Goal: Task Accomplishment & Management: Use online tool/utility

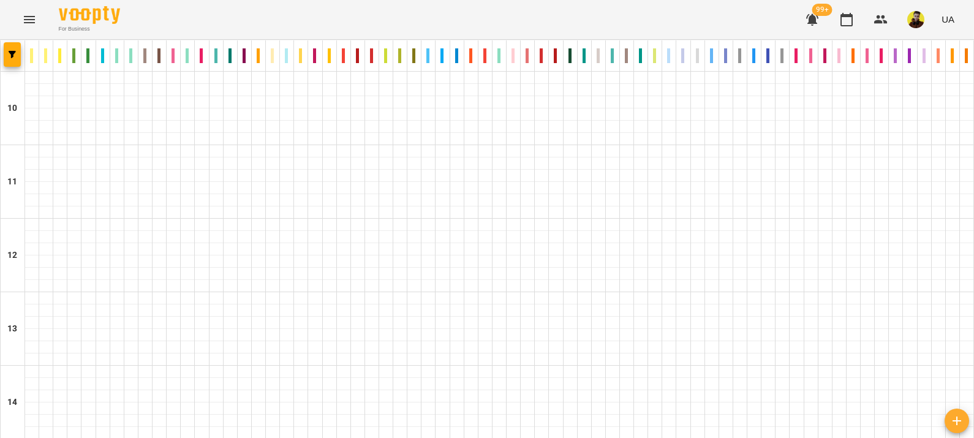
scroll to position [134, 0]
click at [24, 21] on icon "Menu" at bounding box center [29, 19] width 15 height 15
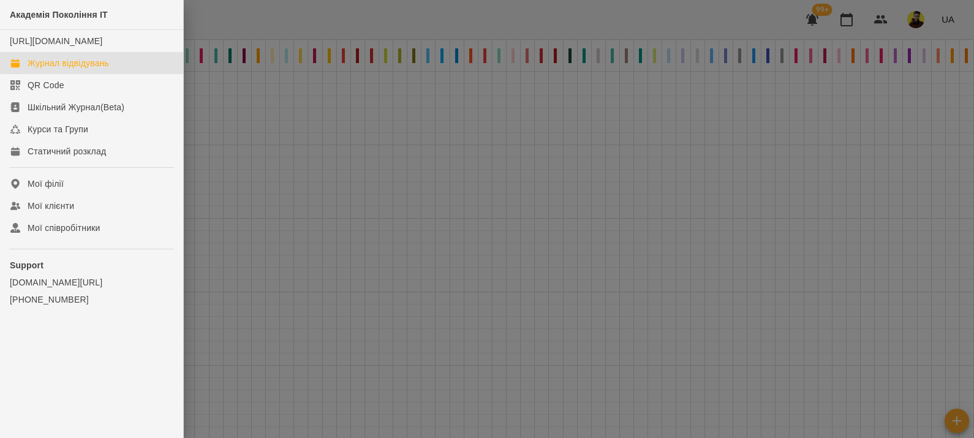
drag, startPoint x: 298, startPoint y: 15, endPoint x: 158, endPoint y: 69, distance: 149.5
click at [297, 15] on div at bounding box center [487, 219] width 974 height 438
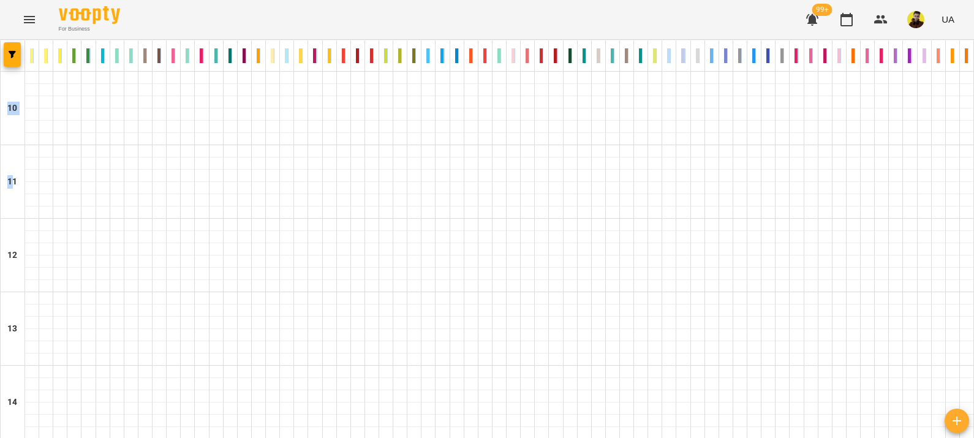
drag, startPoint x: 13, startPoint y: 67, endPoint x: 10, endPoint y: 50, distance: 17.4
click at [10, 51] on icon "button" at bounding box center [12, 54] width 7 height 7
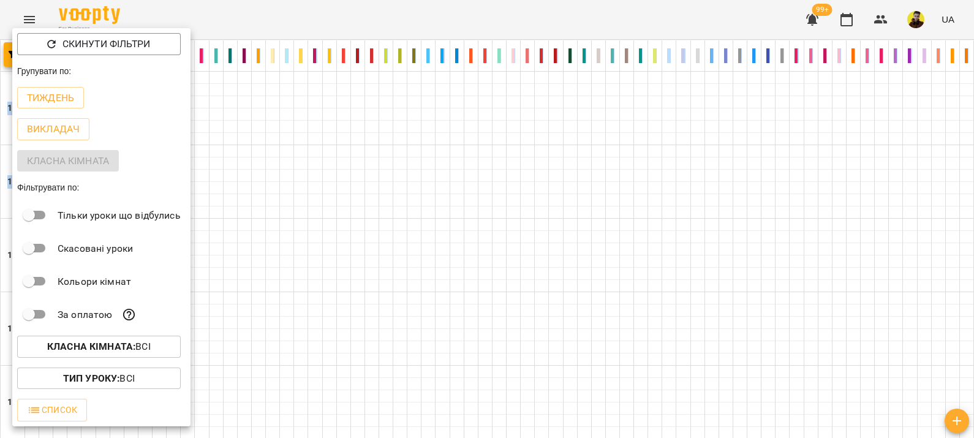
click at [48, 89] on button "Тиждень" at bounding box center [50, 98] width 67 height 22
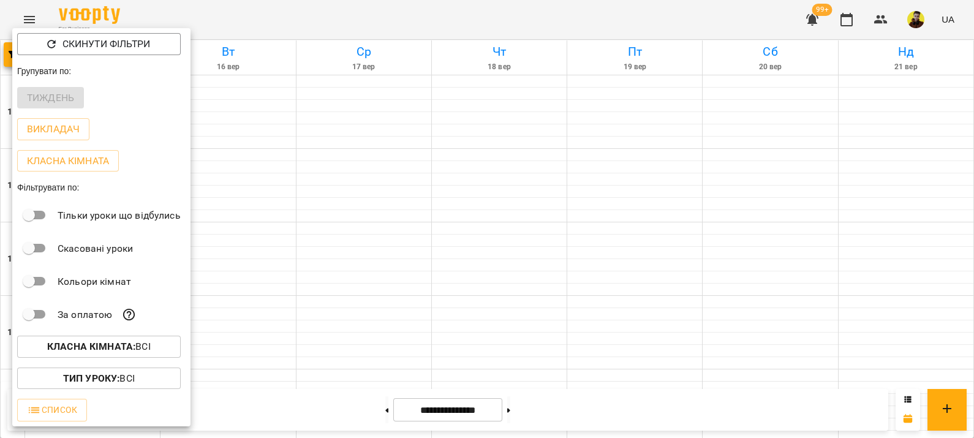
click at [366, 238] on div at bounding box center [487, 219] width 974 height 438
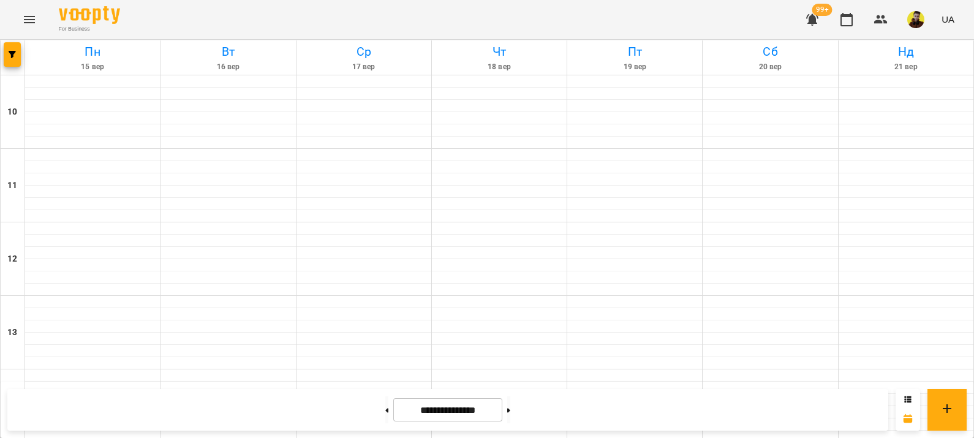
scroll to position [648, 0]
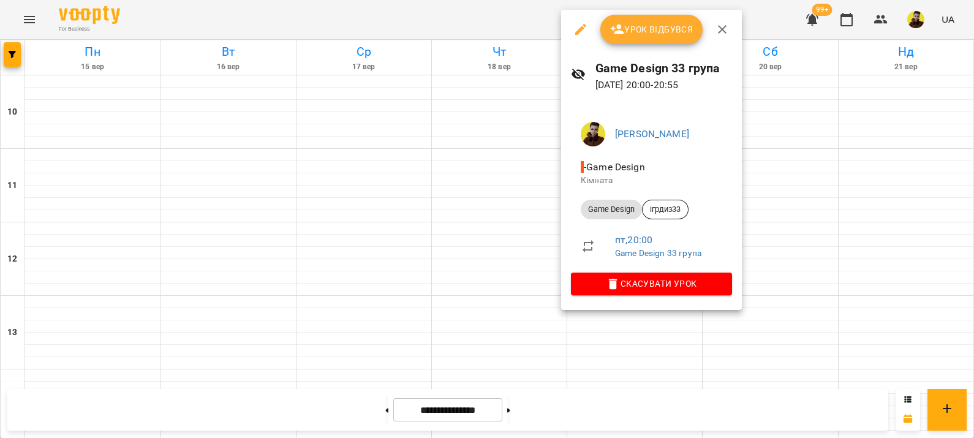
click at [448, 227] on div at bounding box center [487, 219] width 974 height 438
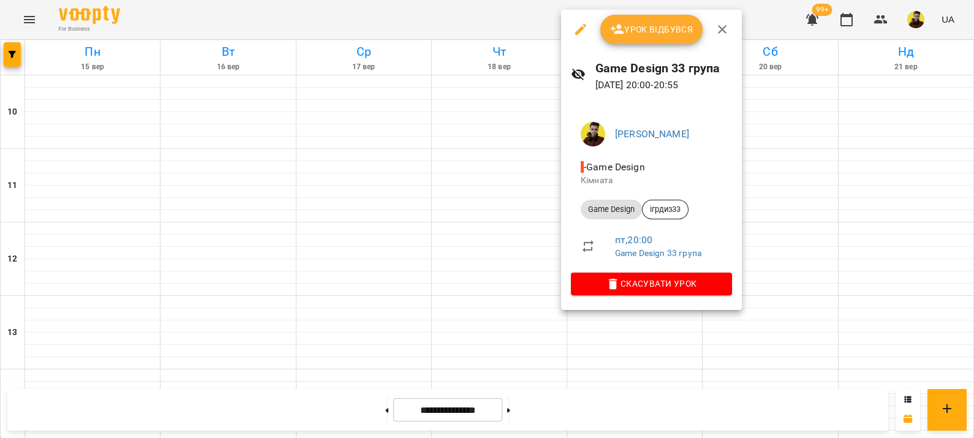
click at [520, 193] on div at bounding box center [487, 219] width 974 height 438
